Goal: Task Accomplishment & Management: Manage account settings

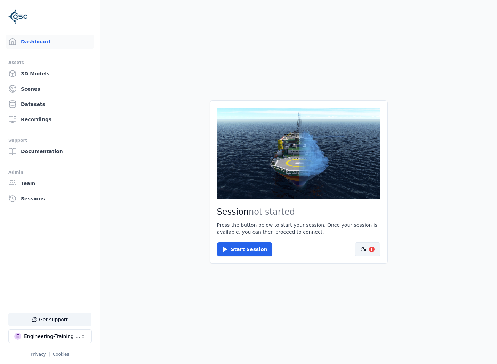
click at [363, 249] on circle at bounding box center [362, 248] width 2 height 2
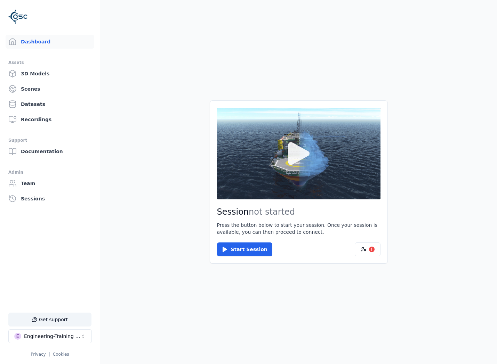
click at [290, 197] on button at bounding box center [298, 154] width 163 height 92
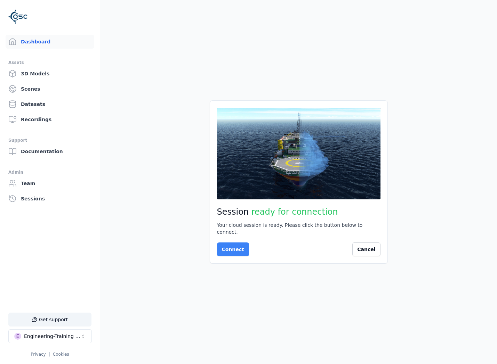
click at [218, 249] on button "Connect" at bounding box center [233, 250] width 32 height 14
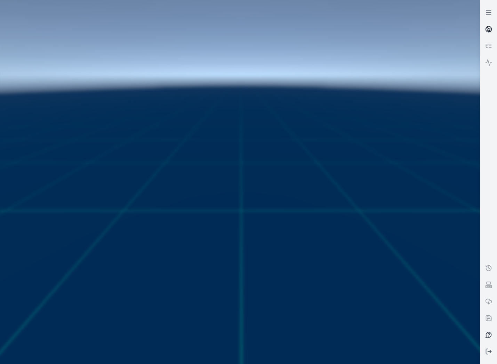
click at [487, 29] on icon at bounding box center [488, 29] width 7 height 7
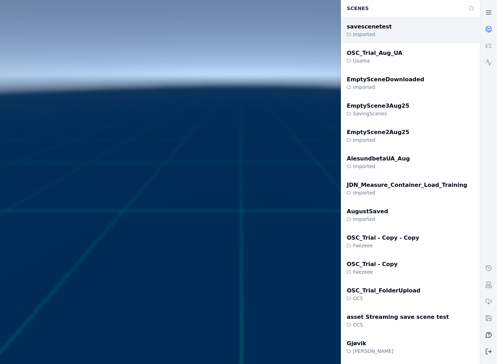
click at [409, 28] on div "savescenetest Imported" at bounding box center [410, 30] width 139 height 26
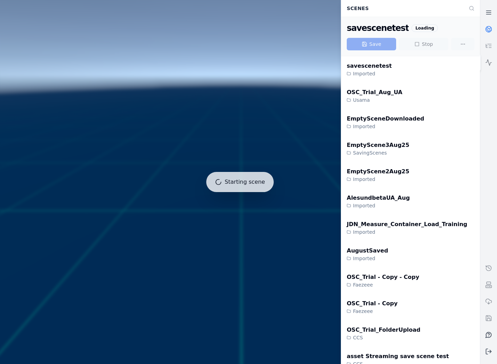
click at [493, 60] on link at bounding box center [488, 62] width 17 height 17
click at [486, 9] on icon at bounding box center [488, 12] width 7 height 7
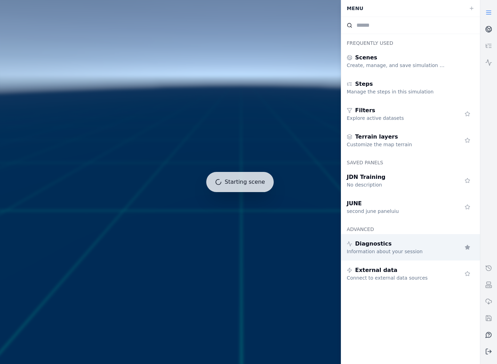
click at [393, 249] on div "Information about your session" at bounding box center [397, 251] width 100 height 7
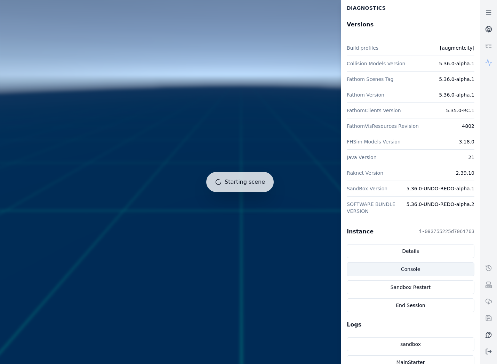
scroll to position [9, 0]
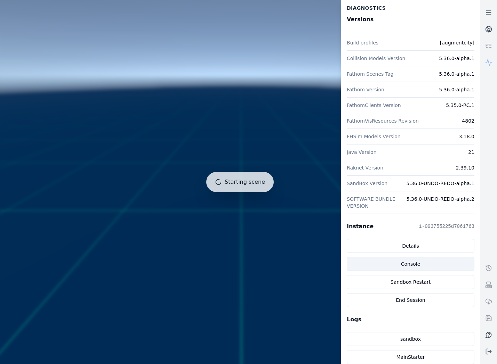
click at [396, 265] on link "Console" at bounding box center [411, 264] width 128 height 14
click at [492, 9] on link at bounding box center [488, 12] width 17 height 17
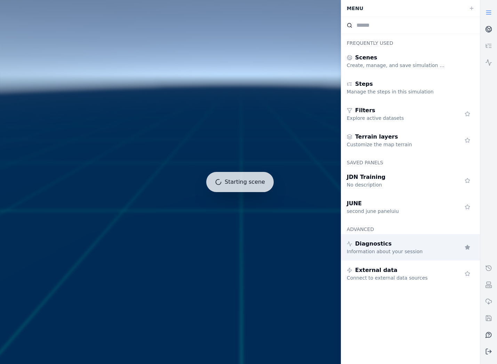
click at [414, 250] on div "Information about your session" at bounding box center [397, 251] width 100 height 7
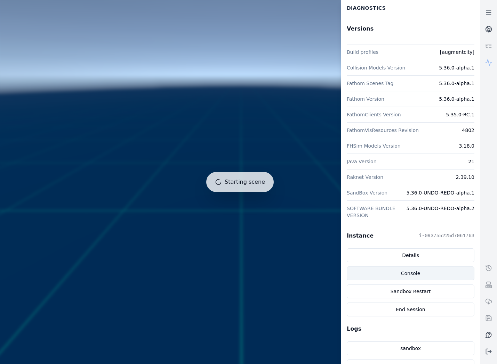
click at [436, 275] on link "Console" at bounding box center [411, 274] width 128 height 14
click at [423, 277] on link "Console" at bounding box center [411, 274] width 128 height 14
click at [420, 275] on link "Console" at bounding box center [411, 274] width 128 height 14
click at [275, 198] on div at bounding box center [239, 182] width 485 height 370
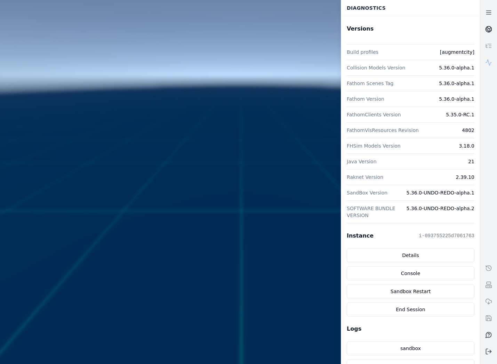
click at [494, 23] on link at bounding box center [488, 29] width 17 height 17
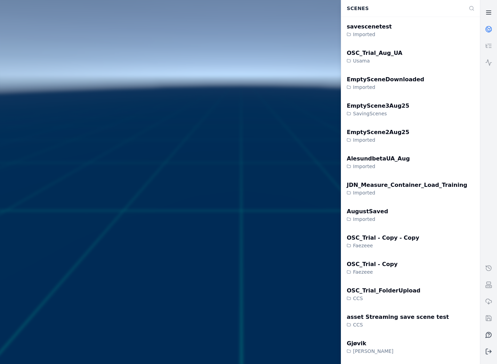
click at [490, 13] on line at bounding box center [488, 13] width 5 height 0
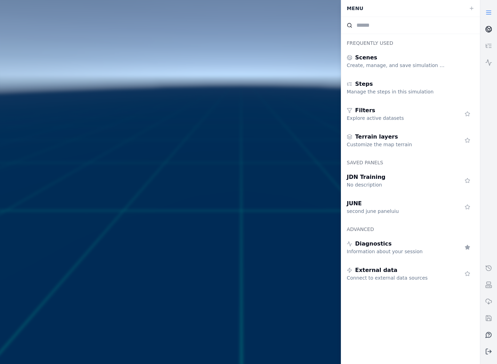
click at [492, 27] on link at bounding box center [488, 29] width 17 height 17
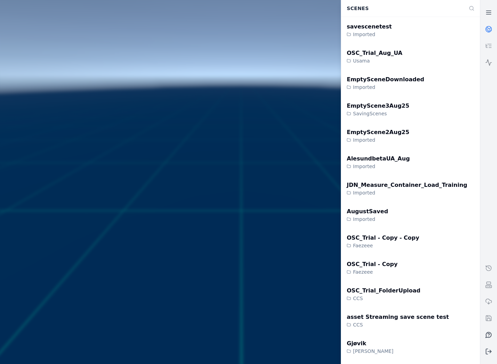
click at [494, 61] on link at bounding box center [488, 62] width 17 height 17
click at [485, 59] on icon at bounding box center [488, 62] width 7 height 7
click at [487, 11] on icon at bounding box center [488, 12] width 7 height 7
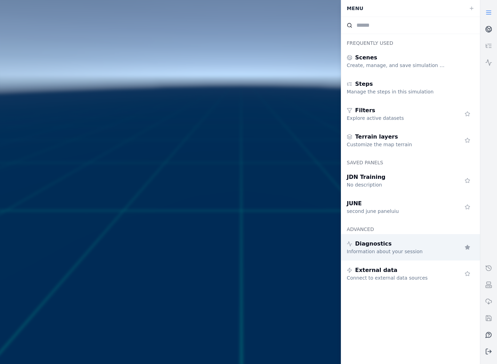
click at [398, 254] on div "Information about your session" at bounding box center [397, 251] width 100 height 7
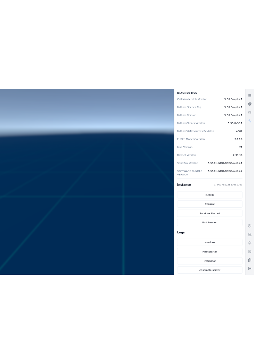
scroll to position [144, 0]
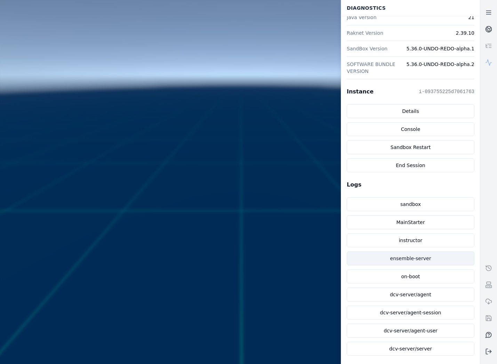
click at [406, 261] on link "ensemble-server" at bounding box center [411, 259] width 128 height 14
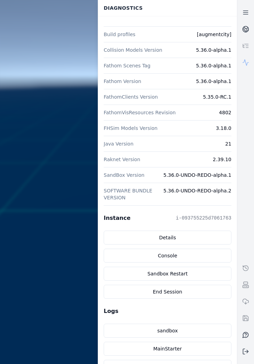
scroll to position [0, 0]
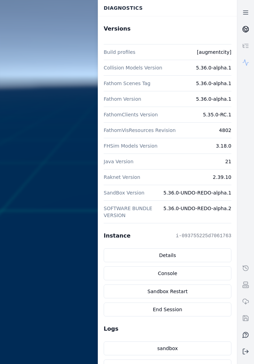
click at [241, 34] on link at bounding box center [245, 29] width 17 height 17
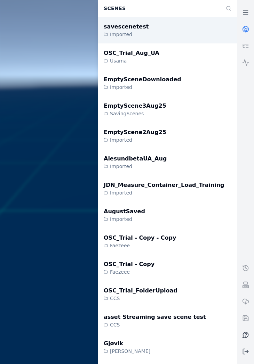
click at [196, 31] on div "savescenetest Imported" at bounding box center [167, 30] width 139 height 26
click at [173, 38] on div "savescenetest Imported" at bounding box center [167, 30] width 139 height 26
click at [166, 27] on div "savescenetest Imported" at bounding box center [167, 30] width 139 height 26
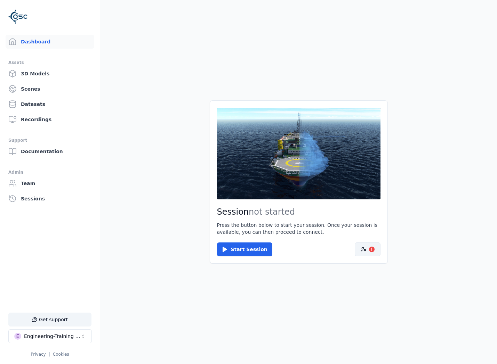
click at [363, 249] on circle at bounding box center [362, 248] width 2 height 2
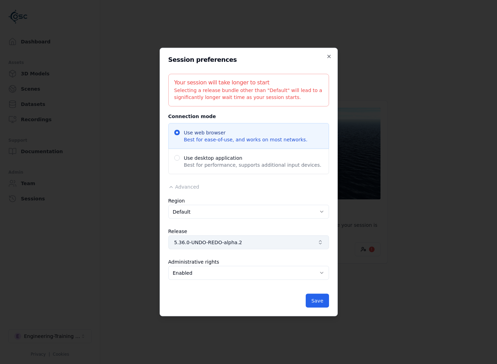
click at [231, 244] on span "5.36.0-UNDO-REDO-alpha.2" at bounding box center [244, 242] width 140 height 7
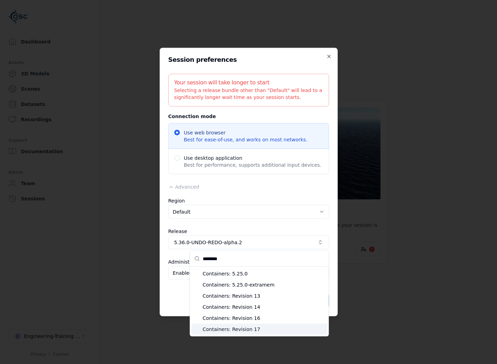
type input "********"
click at [269, 327] on span "Containers: Revision 17" at bounding box center [264, 329] width 122 height 7
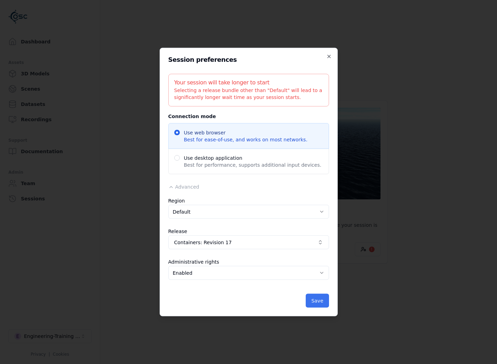
click at [315, 302] on button "Save" at bounding box center [317, 301] width 23 height 14
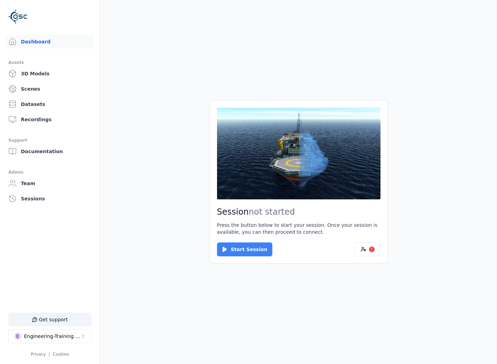
click at [258, 251] on button "Start Session" at bounding box center [244, 250] width 55 height 14
click at [233, 249] on button "Connect" at bounding box center [233, 250] width 32 height 14
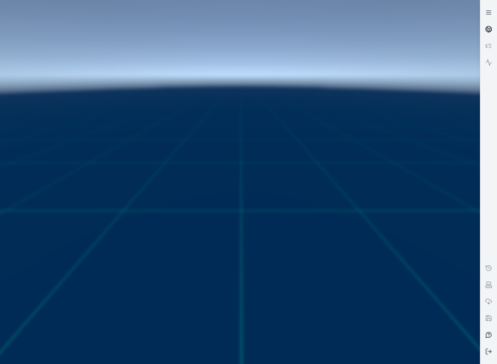
click at [488, 32] on circle at bounding box center [489, 29] width 6 height 6
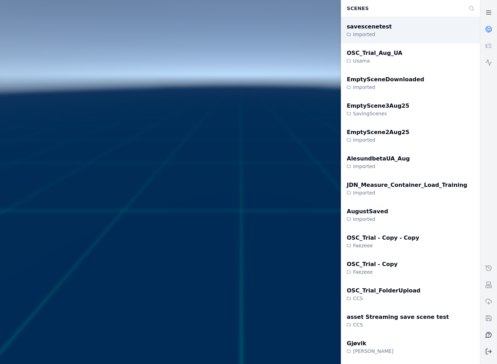
click at [431, 41] on div "savescenetest Imported" at bounding box center [410, 30] width 139 height 26
click at [377, 40] on div "savescenetest Imported" at bounding box center [410, 30] width 139 height 26
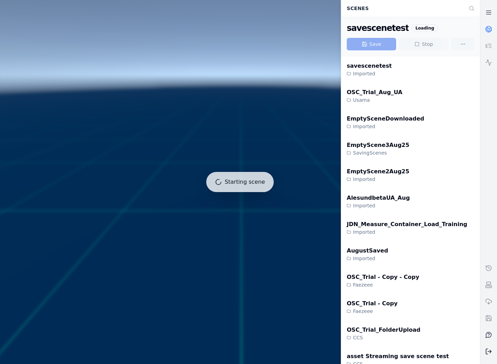
click at [487, 353] on icon at bounding box center [488, 351] width 7 height 7
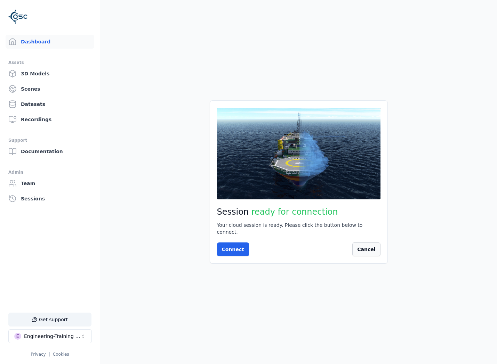
click at [366, 246] on button "Cancel" at bounding box center [366, 250] width 28 height 14
click at [356, 252] on button "!" at bounding box center [368, 250] width 26 height 14
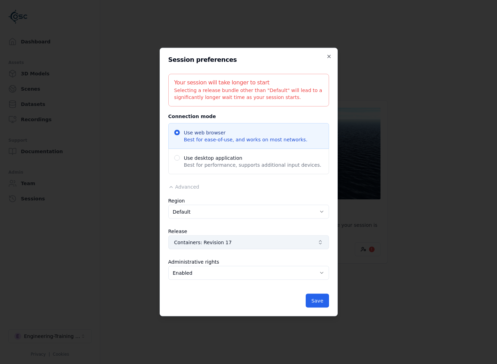
click at [261, 249] on button "Containers: Revision 17" at bounding box center [248, 243] width 161 height 14
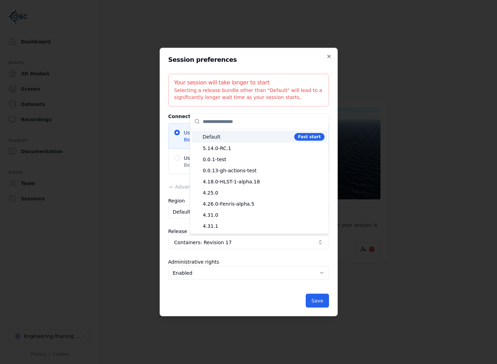
click at [215, 140] on span "Default" at bounding box center [247, 136] width 89 height 7
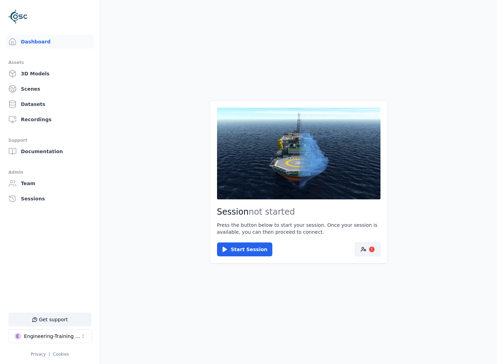
click at [365, 247] on icon at bounding box center [363, 250] width 6 height 6
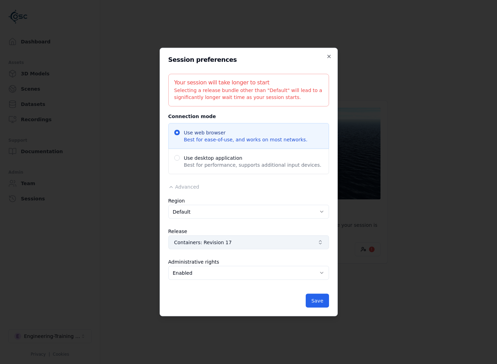
click at [247, 239] on span "Containers: Revision 17" at bounding box center [244, 242] width 140 height 7
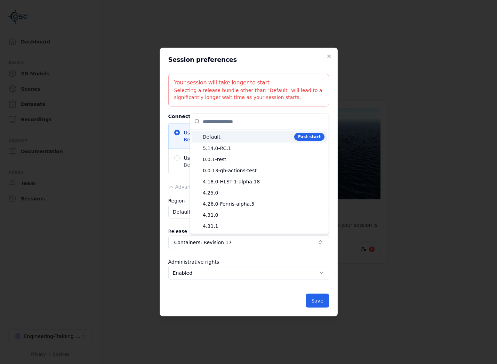
click at [246, 136] on span "Default" at bounding box center [247, 136] width 89 height 7
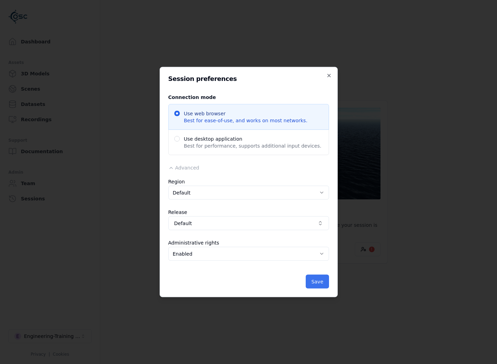
click at [315, 284] on button "Save" at bounding box center [317, 282] width 23 height 14
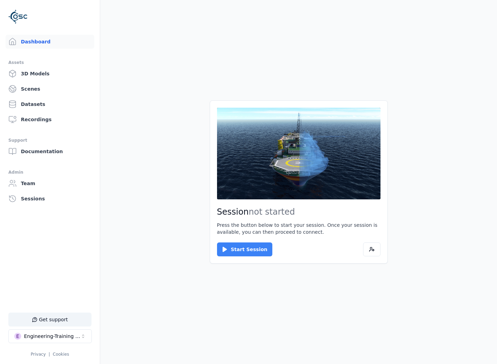
click at [237, 248] on button "Start Session" at bounding box center [244, 250] width 55 height 14
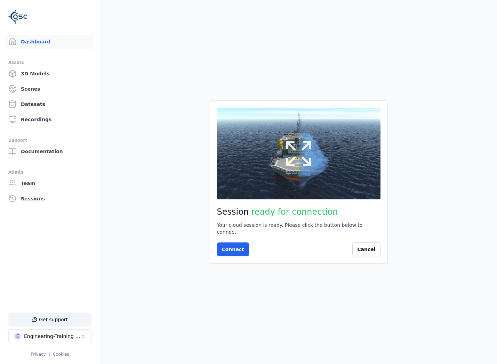
click at [288, 195] on button at bounding box center [298, 154] width 163 height 92
